Goal: Task Accomplishment & Management: Use online tool/utility

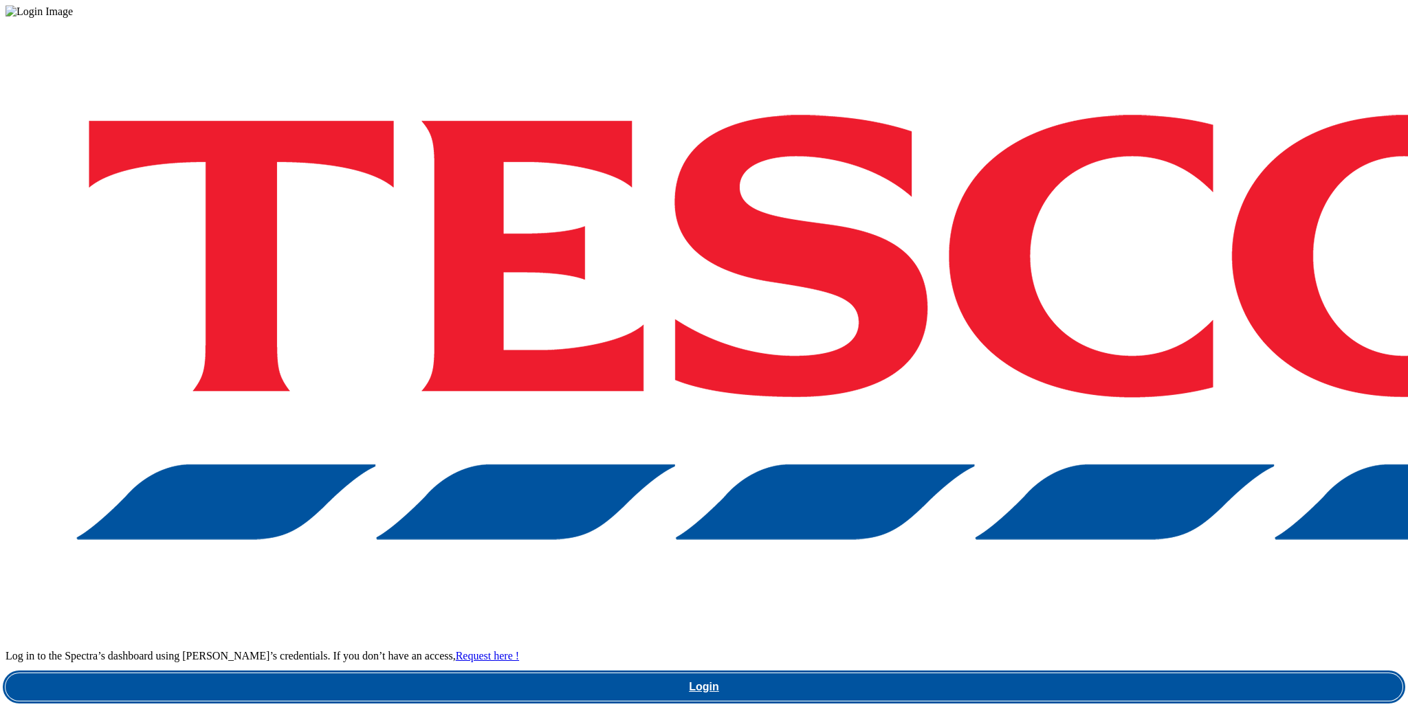
click at [1023, 674] on link "Login" at bounding box center [703, 687] width 1397 height 27
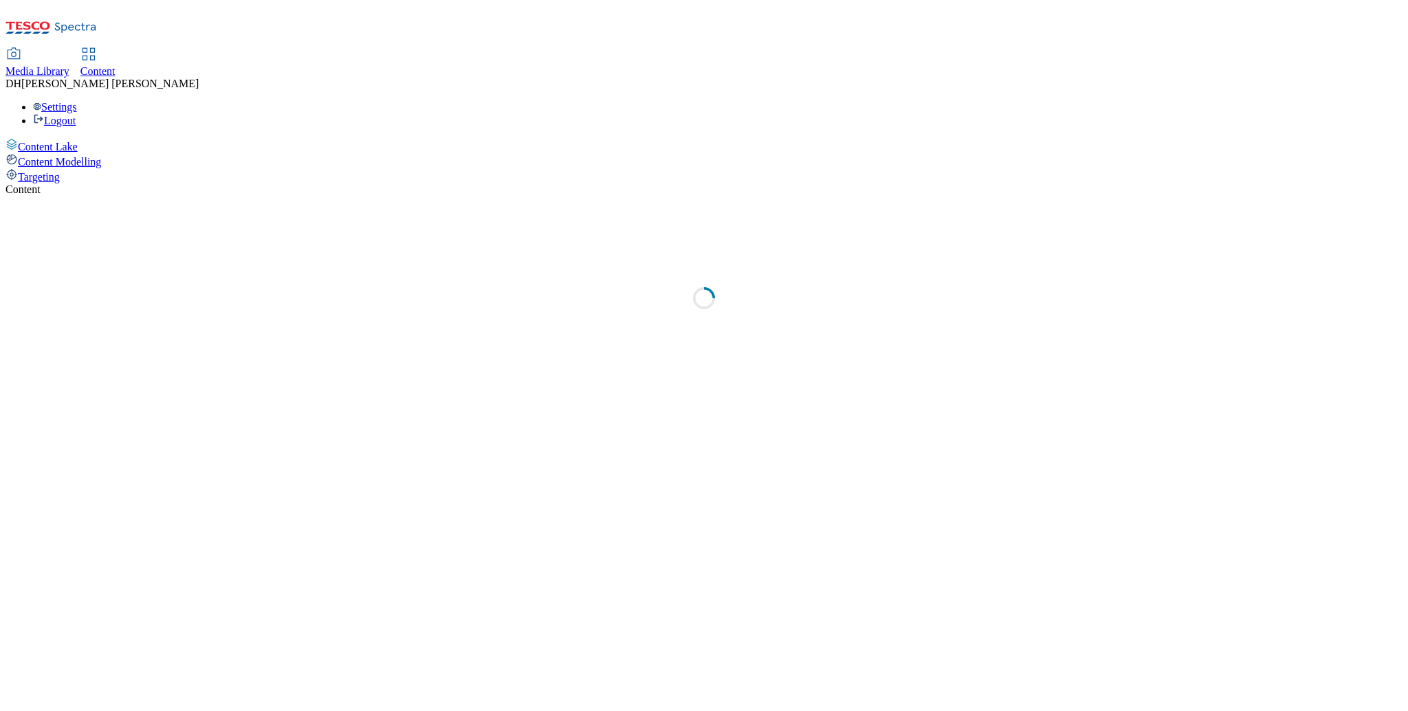
select select "ghs-[GEOGRAPHIC_DATA]"
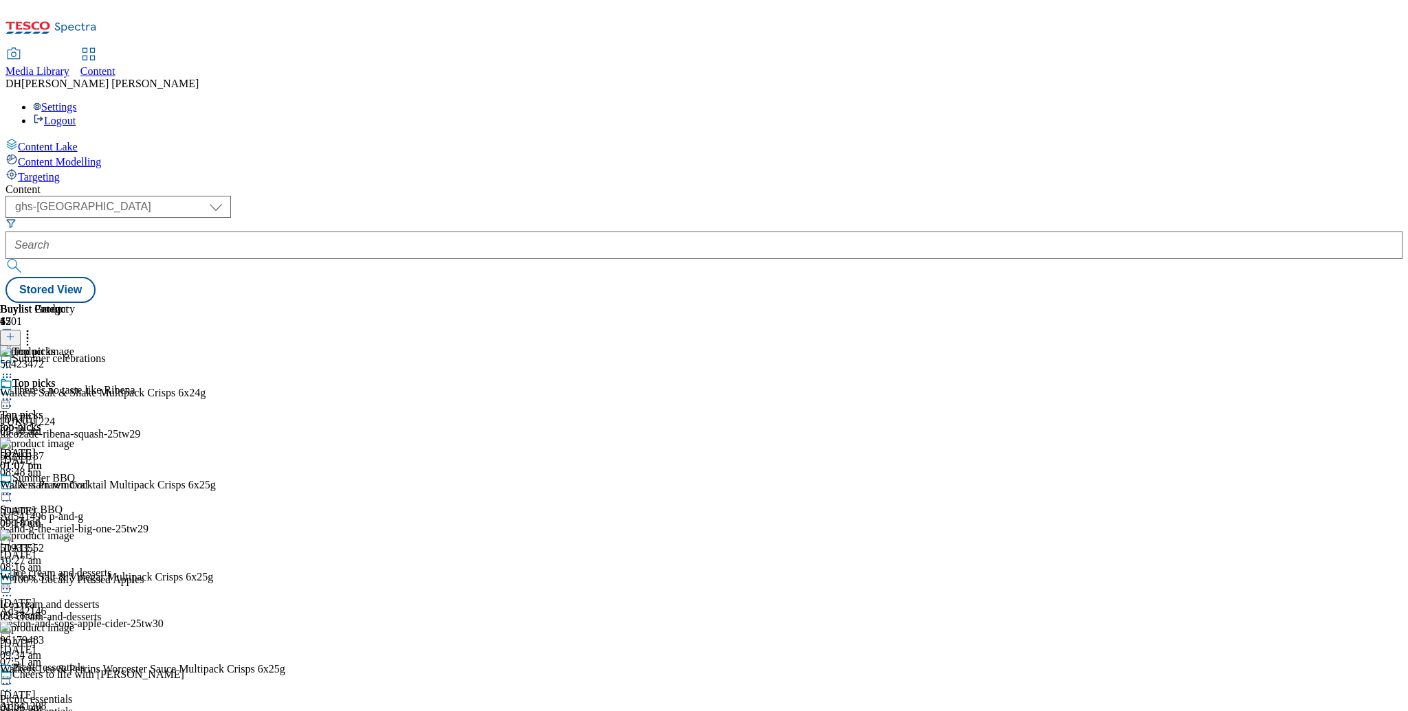
click at [60, 171] on span "Targeting" at bounding box center [39, 177] width 42 height 12
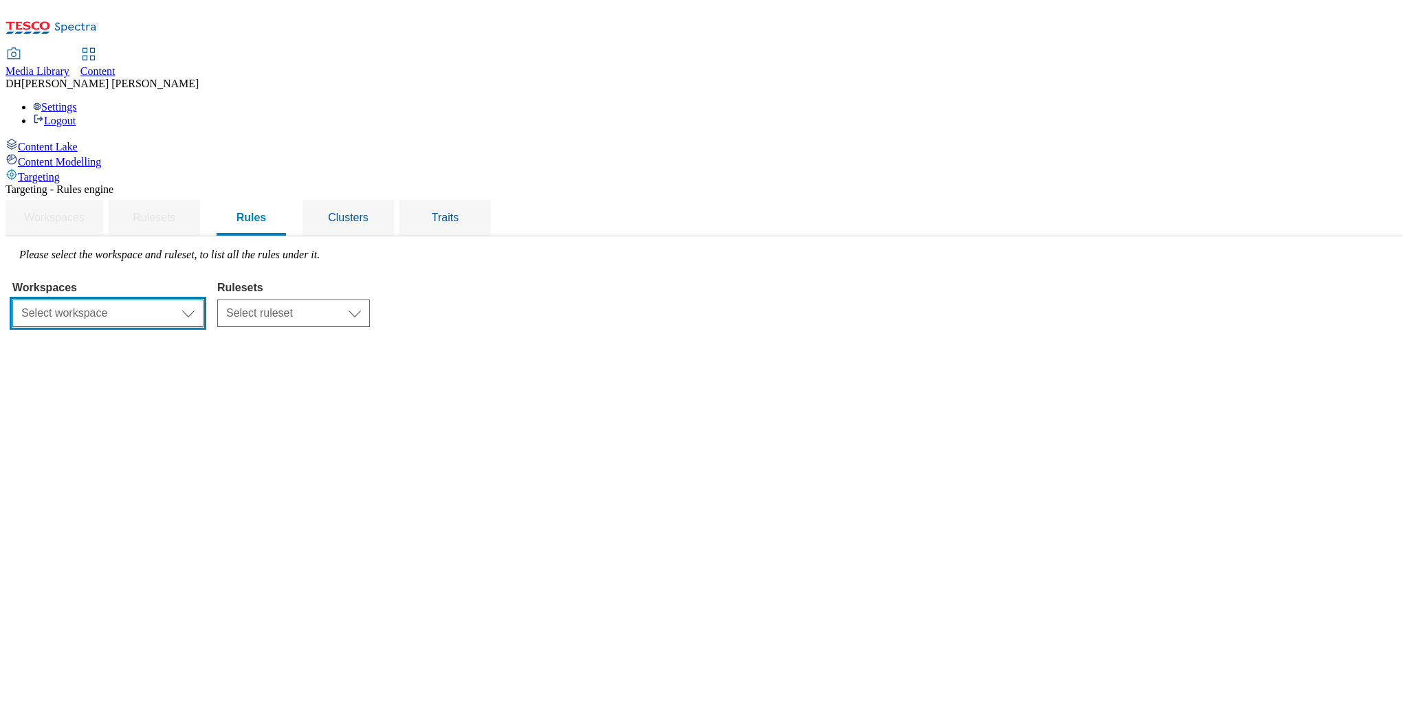
click at [203, 300] on select "Select workspace Content" at bounding box center [107, 313] width 191 height 27
select select "f510054f-adaa-4692-b570-80fa3897127a"
click at [370, 300] on select "Select ruleset CZ HU ROI SK UK" at bounding box center [293, 313] width 153 height 27
select select "7f9e739d-6abb-424f-b94f-4b375a3fe6e0"
click at [370, 300] on select "Select ruleset CZ HU ROI SK UK" at bounding box center [293, 313] width 153 height 27
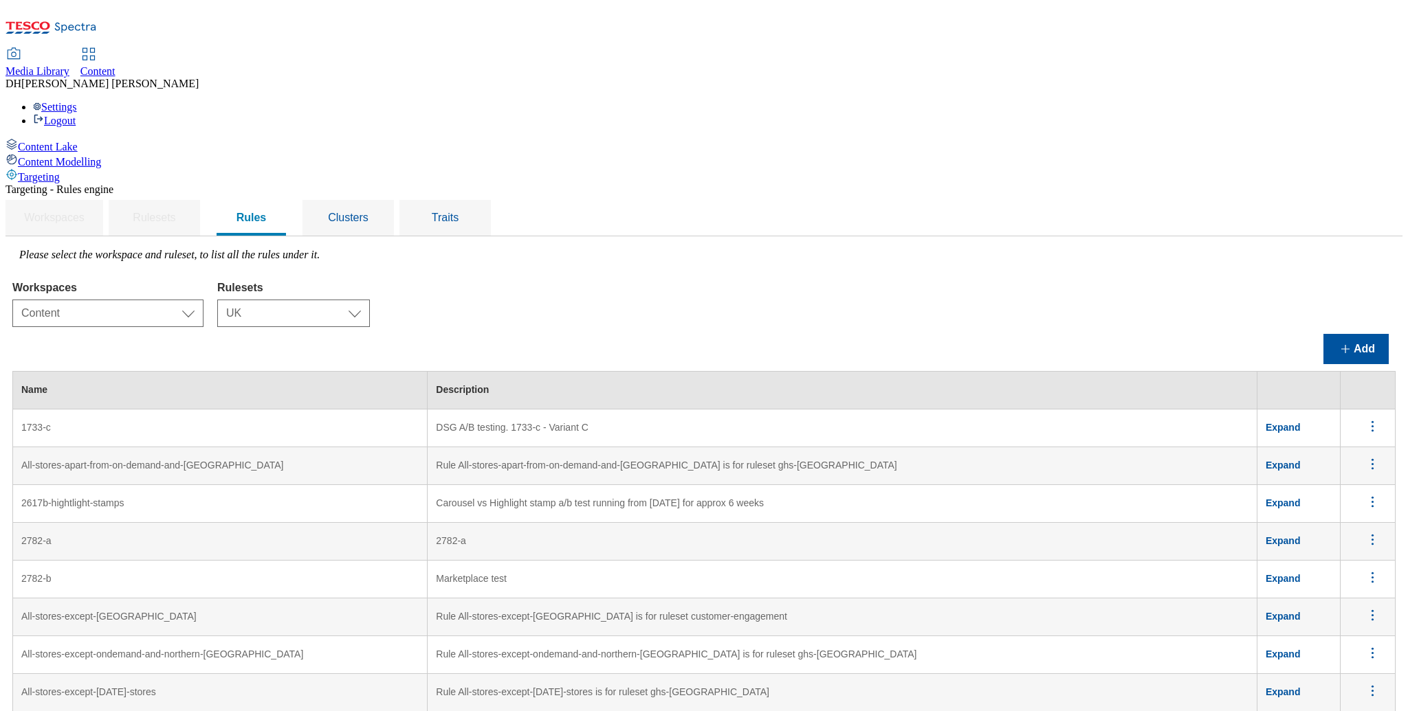
scroll to position [6207, 0]
drag, startPoint x: 1280, startPoint y: 320, endPoint x: 1303, endPoint y: 319, distance: 22.7
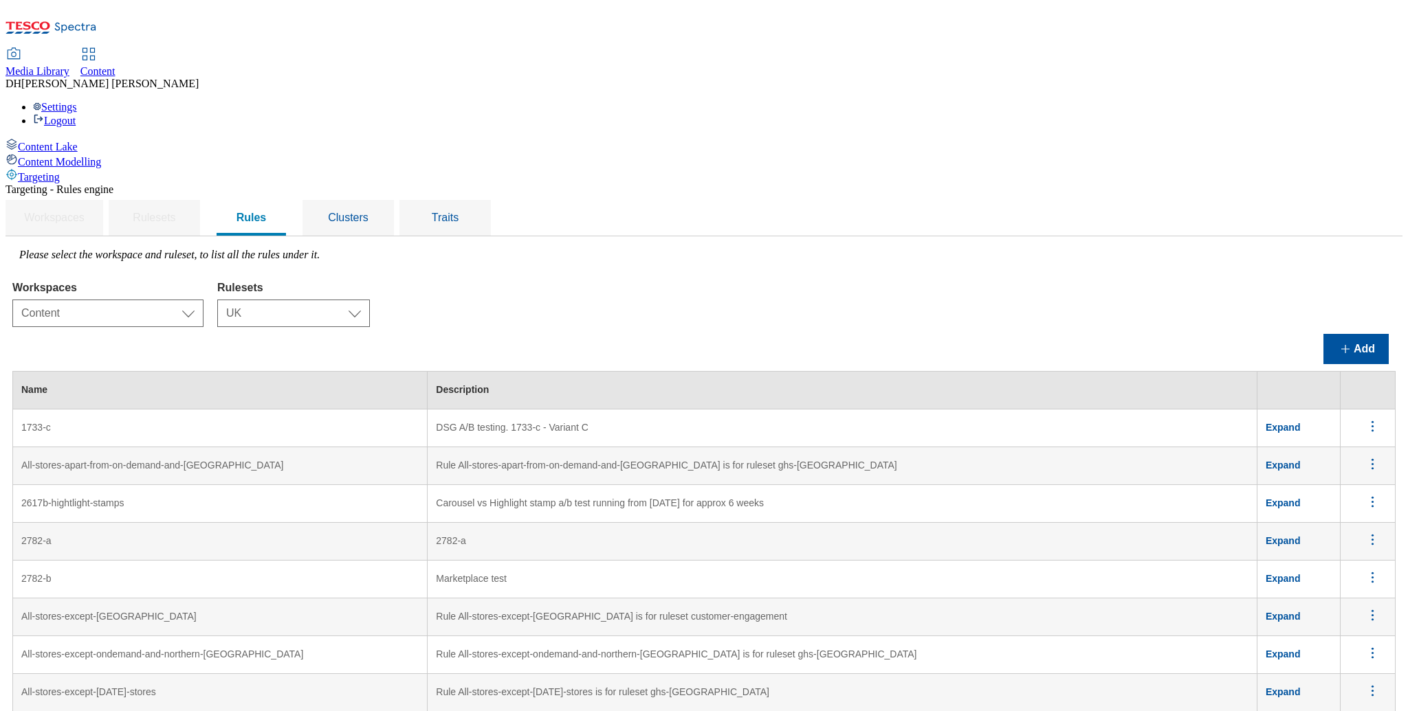
scroll to position [7100, 0]
